Goal: Find specific page/section: Find specific page/section

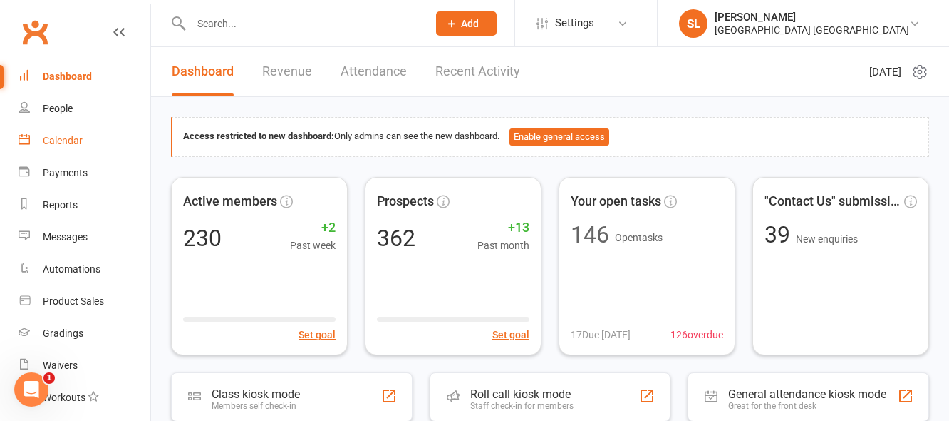
click at [68, 138] on div "Calendar" at bounding box center [63, 140] width 40 height 11
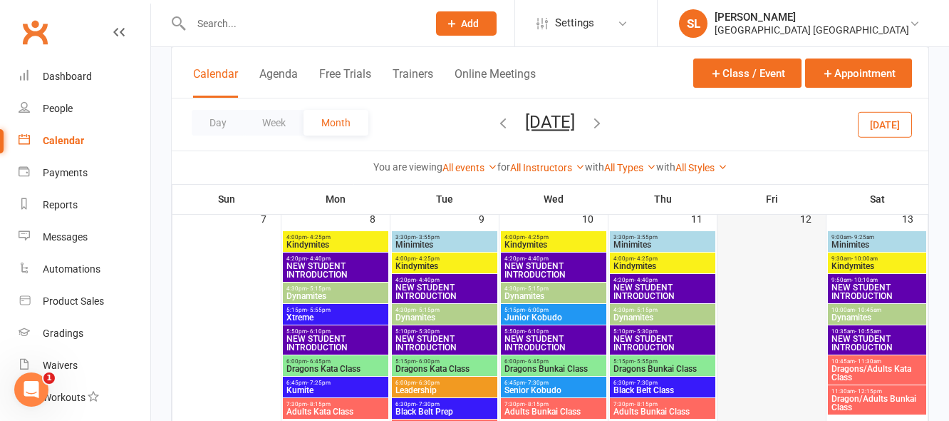
scroll to position [356, 0]
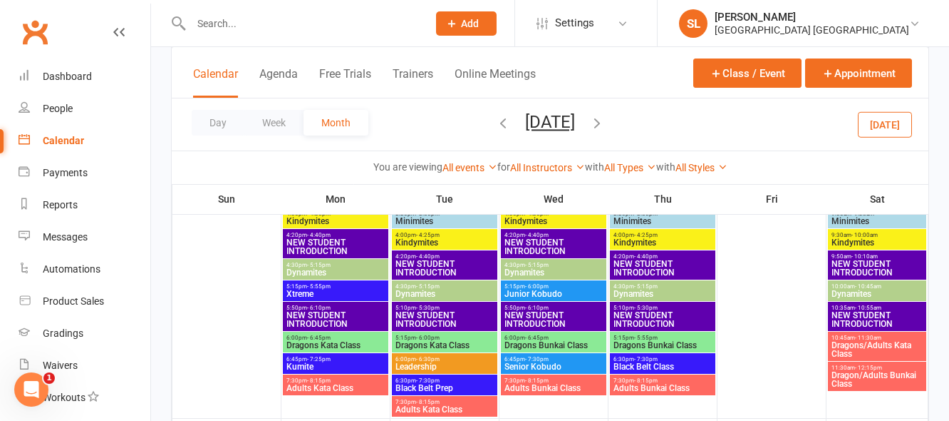
click at [495, 123] on icon "button" at bounding box center [503, 123] width 16 height 16
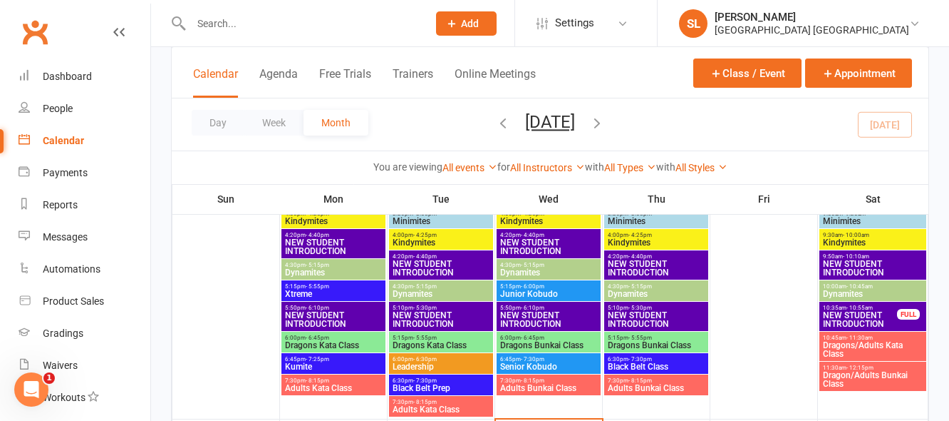
click at [495, 125] on icon "button" at bounding box center [503, 123] width 16 height 16
click at [495, 120] on icon "button" at bounding box center [503, 123] width 16 height 16
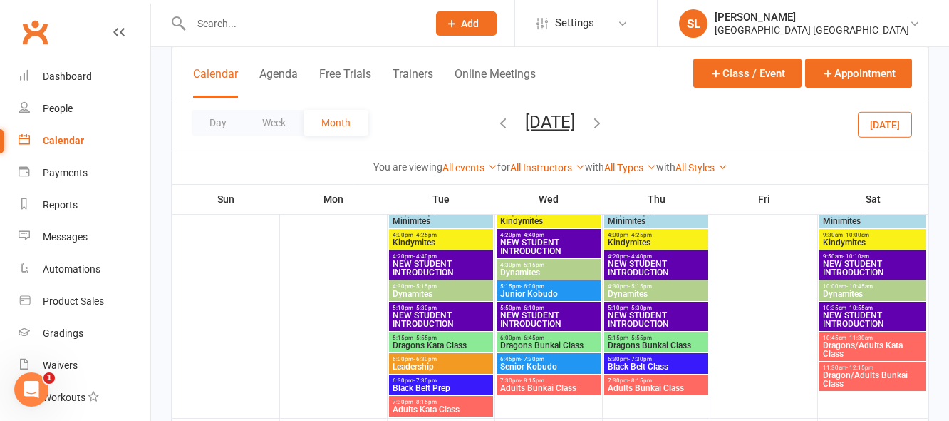
click at [495, 122] on icon "button" at bounding box center [503, 123] width 16 height 16
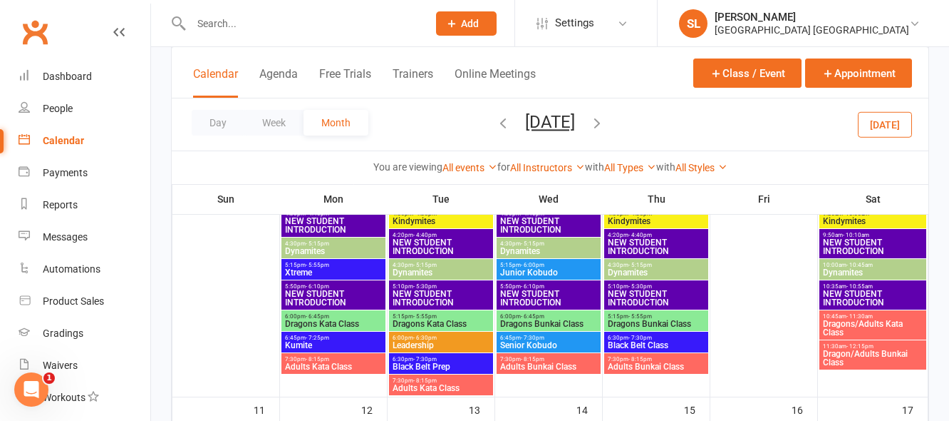
click at [495, 122] on icon "button" at bounding box center [503, 123] width 16 height 16
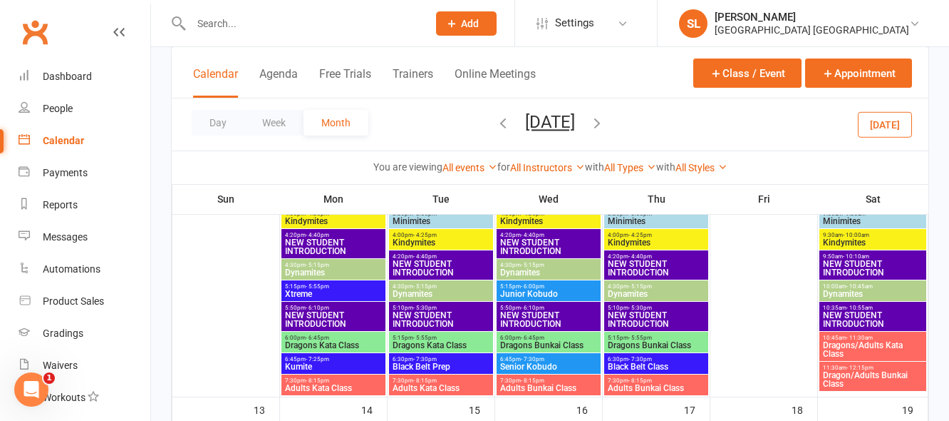
click at [495, 120] on icon "button" at bounding box center [503, 123] width 16 height 16
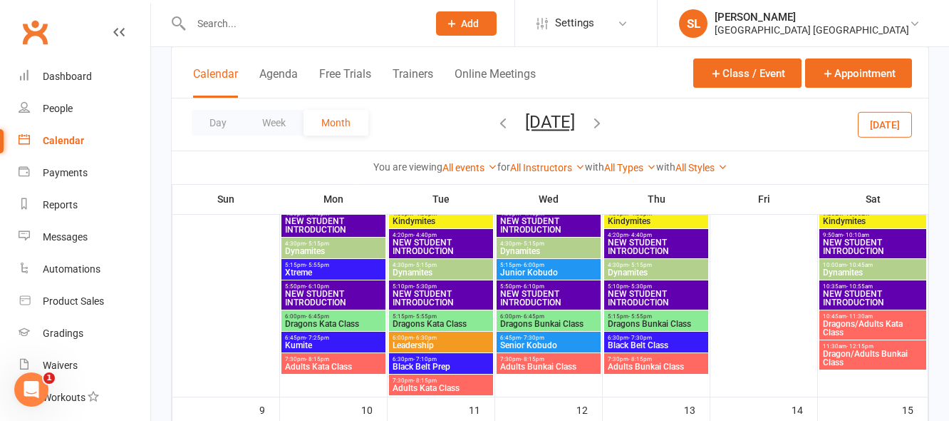
click at [495, 120] on icon "button" at bounding box center [503, 123] width 16 height 16
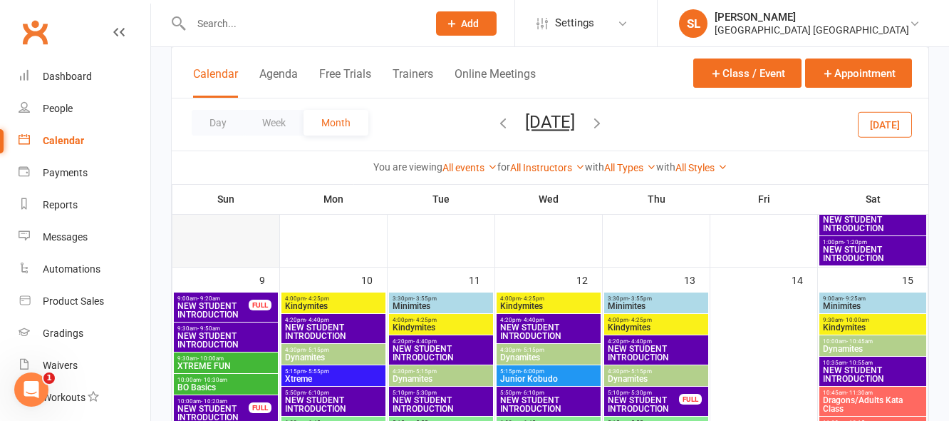
scroll to position [642, 0]
